Goal: Task Accomplishment & Management: Use online tool/utility

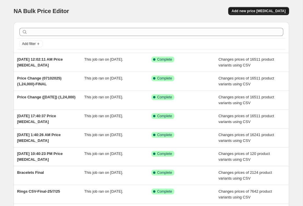
click at [266, 13] on span "Add new price [MEDICAL_DATA]" at bounding box center [259, 11] width 54 height 5
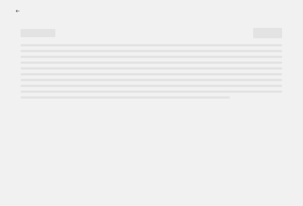
select select "percentage"
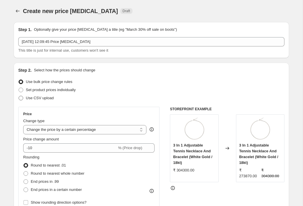
click at [46, 100] on span "Use CSV upload" at bounding box center [40, 98] width 28 height 4
click at [19, 96] on input "Use CSV upload" at bounding box center [19, 96] width 0 height 0
radio input "true"
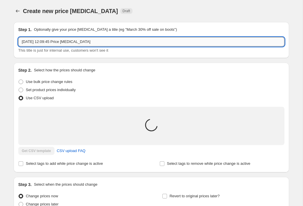
click at [85, 41] on input "[DATE] 12:09:45 Price [MEDICAL_DATA]" at bounding box center [151, 41] width 266 height 9
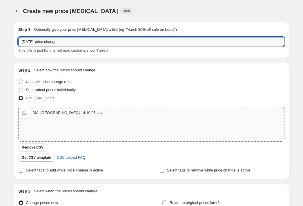
type input "[DATE]-price change"
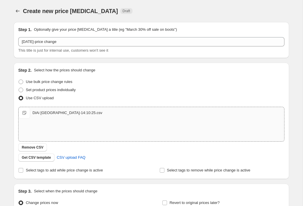
click at [141, 60] on div "Step 1. Optionally give your price [MEDICAL_DATA] a title (eg "March 30% off sa…" at bounding box center [149, 125] width 280 height 216
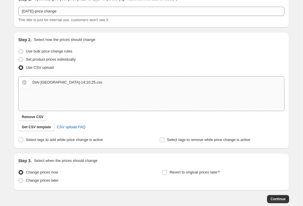
scroll to position [62, 0]
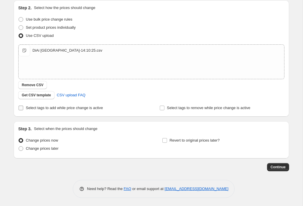
click at [90, 110] on span "Select tags to add while price change is active" at bounding box center [64, 108] width 77 height 6
click at [23, 110] on input "Select tags to add while price change is active" at bounding box center [21, 108] width 5 height 5
checkbox input "true"
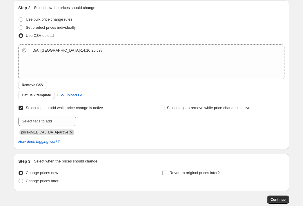
click at [69, 131] on icon "Remove price-change-job-active" at bounding box center [71, 132] width 5 height 5
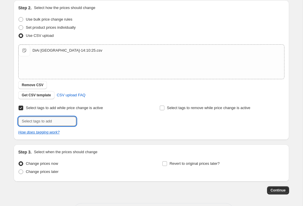
click at [62, 121] on input "text" at bounding box center [47, 121] width 58 height 9
type input "[DATE]"
click at [99, 120] on span "[DATE]" at bounding box center [95, 121] width 12 height 4
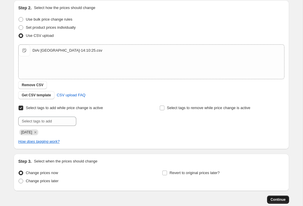
click at [278, 198] on span "Continue" at bounding box center [278, 199] width 15 height 5
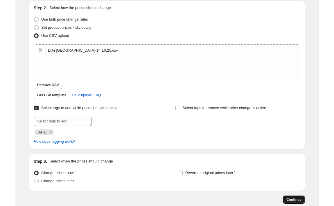
scroll to position [0, 0]
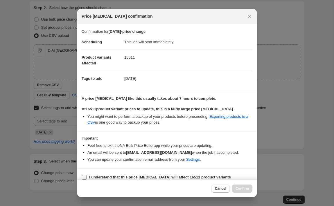
click at [128, 177] on b "I understand that this price [MEDICAL_DATA] will affect 16511 product variants" at bounding box center [160, 177] width 142 height 4
click at [86, 177] on input "I understand that this price [MEDICAL_DATA] will affect 16511 product variants" at bounding box center [84, 177] width 5 height 5
checkbox input "true"
click at [241, 190] on span "Confirm" at bounding box center [241, 188] width 13 height 5
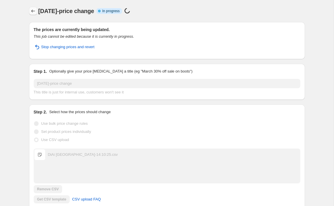
click at [34, 11] on icon "Price change jobs" at bounding box center [33, 11] width 6 height 6
